Goal: Find specific page/section: Find specific page/section

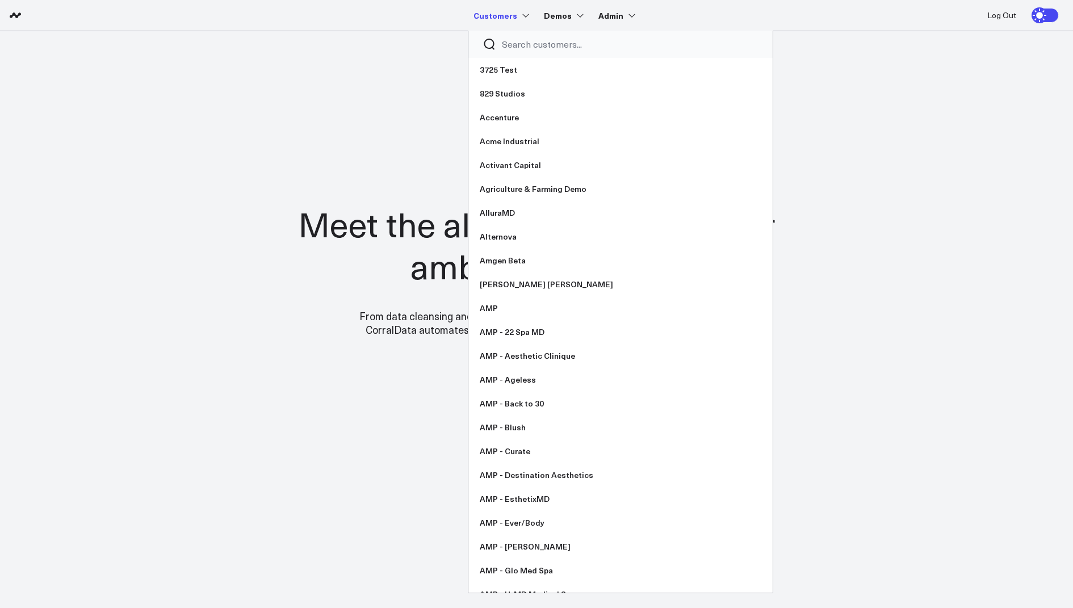
click at [521, 48] on input "Search customers input" at bounding box center [630, 44] width 257 height 12
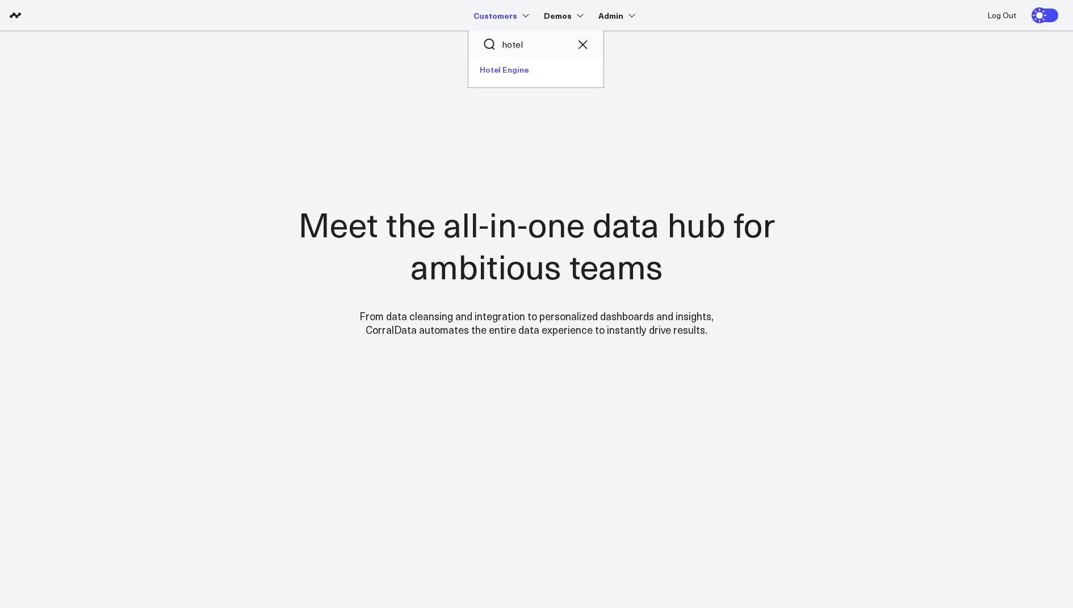
type input "hotel"
click at [534, 76] on link "Hotel Engine" at bounding box center [535, 70] width 135 height 24
